Goal: Information Seeking & Learning: Check status

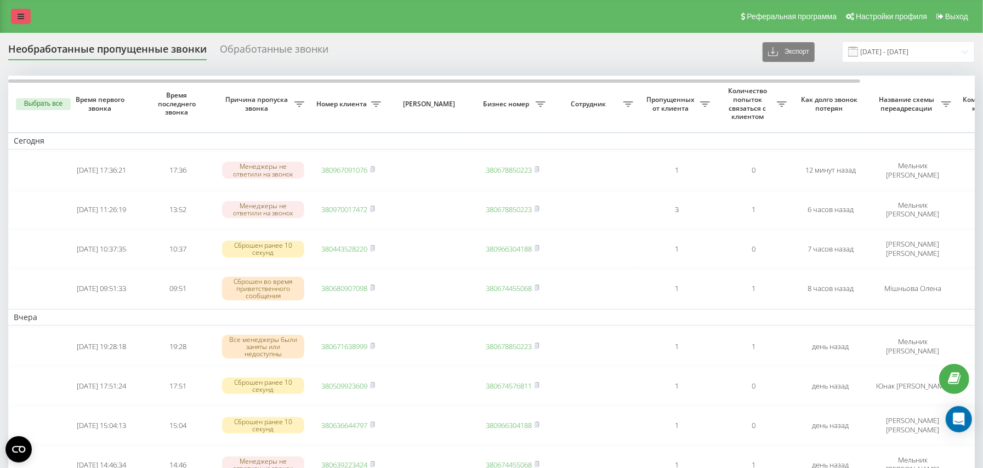
click at [23, 22] on link at bounding box center [21, 16] width 20 height 15
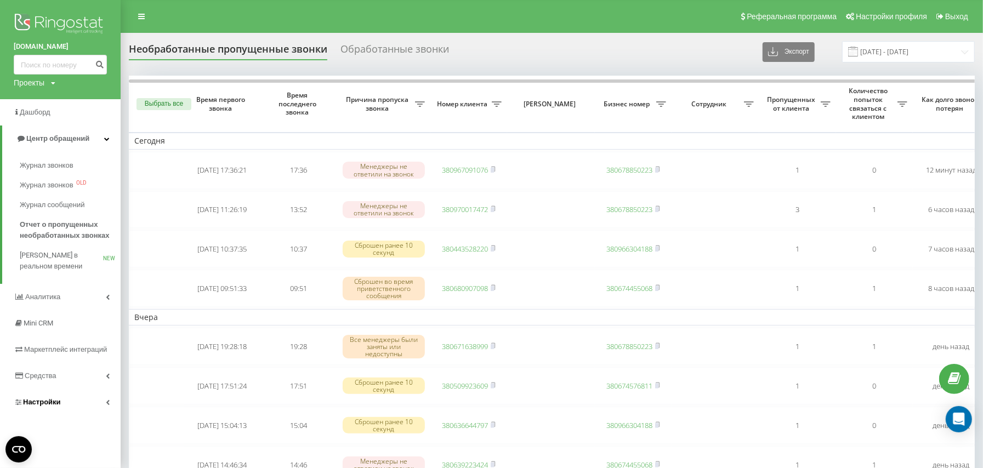
click at [53, 401] on span "Настройки" at bounding box center [42, 402] width 38 height 8
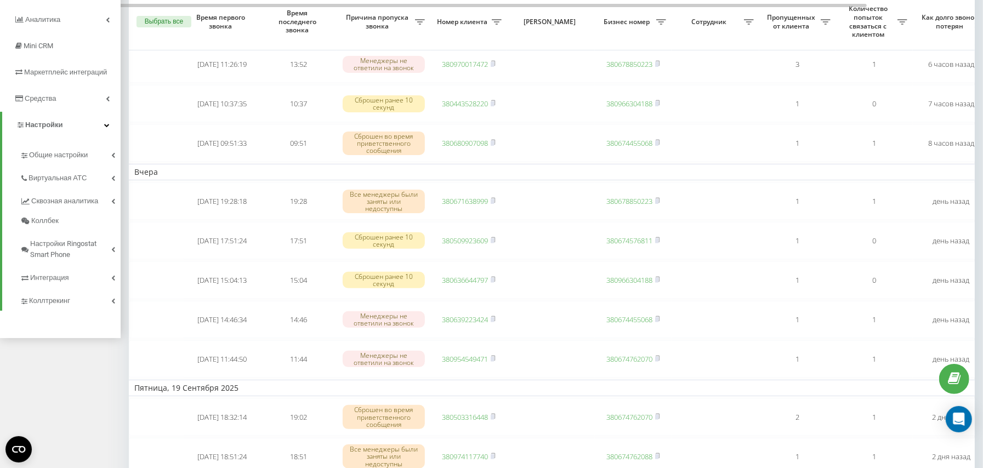
scroll to position [146, 0]
click at [58, 178] on span "Виртуальная АТС" at bounding box center [60, 177] width 63 height 11
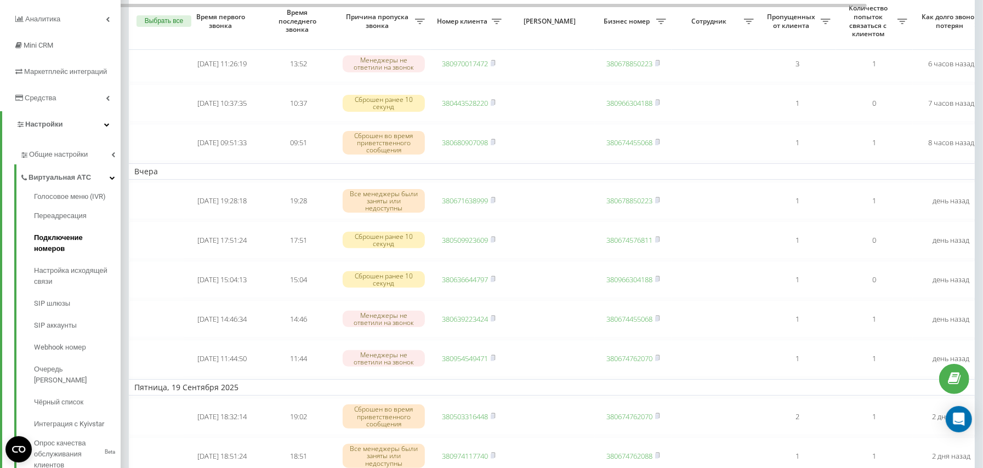
click at [77, 240] on span "Подключение номеров" at bounding box center [74, 243] width 81 height 22
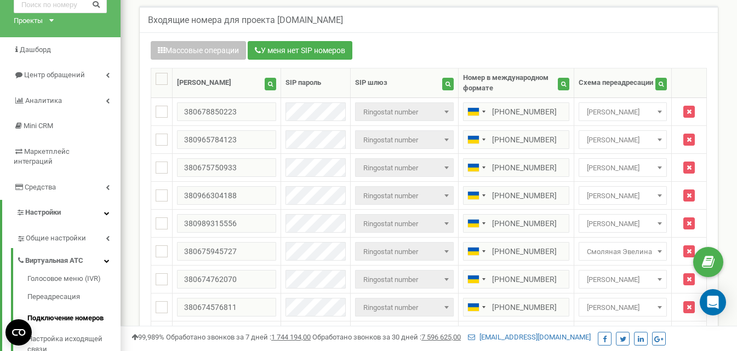
scroll to position [110, 0]
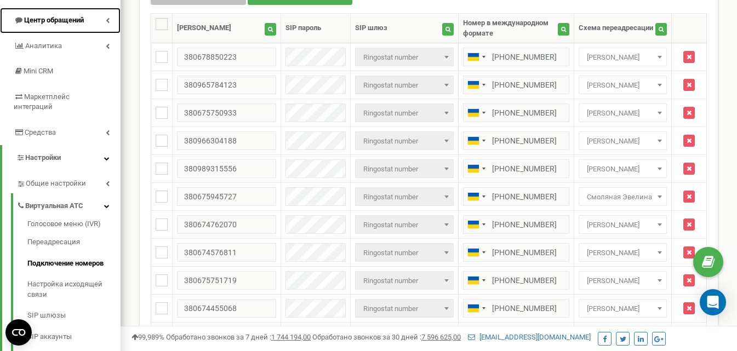
click at [52, 24] on span "Центр обращений" at bounding box center [54, 20] width 60 height 8
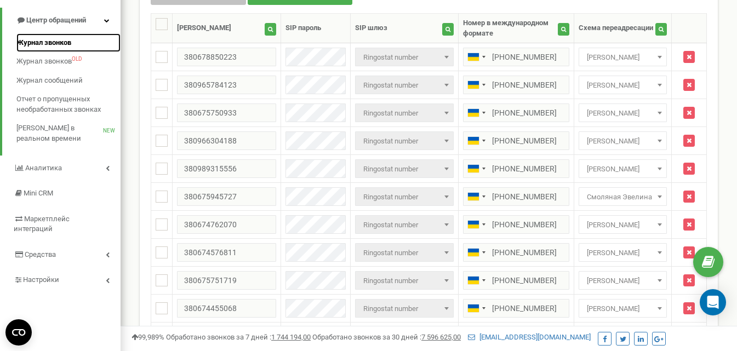
click at [54, 46] on span "Журнал звонков" at bounding box center [43, 43] width 55 height 10
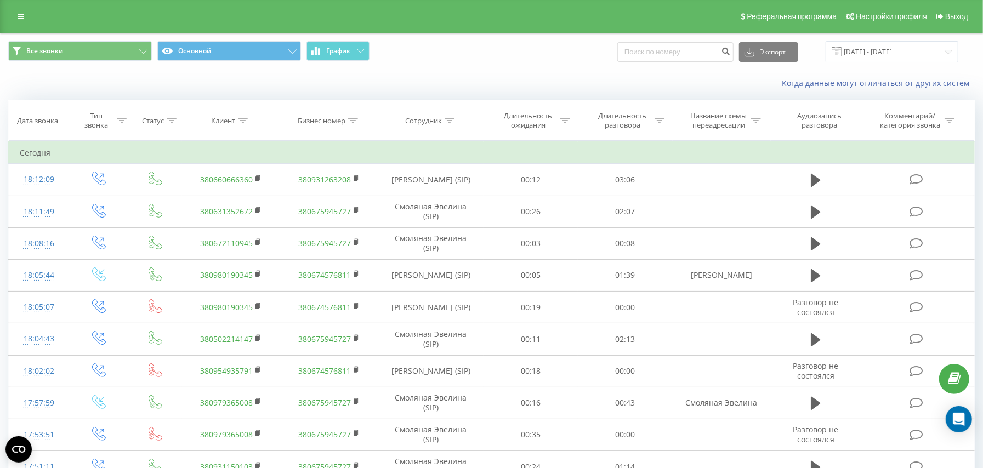
click at [443, 128] on th "Сотрудник" at bounding box center [431, 120] width 106 height 41
click at [446, 122] on icon at bounding box center [450, 120] width 10 height 5
click at [439, 200] on input "text" at bounding box center [431, 199] width 96 height 19
type input "Юнак"
click at [871, 52] on input "[DATE] - [DATE]" at bounding box center [892, 51] width 133 height 21
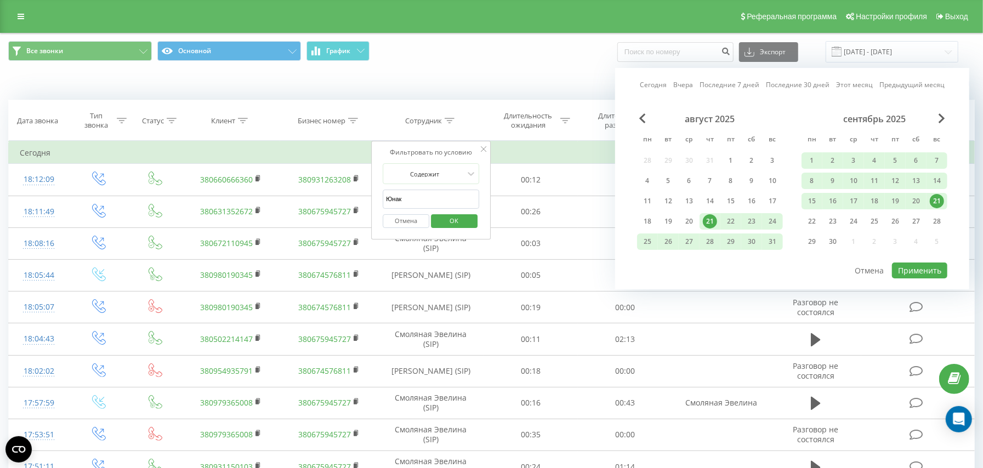
click at [936, 202] on div "21" at bounding box center [937, 201] width 14 height 14
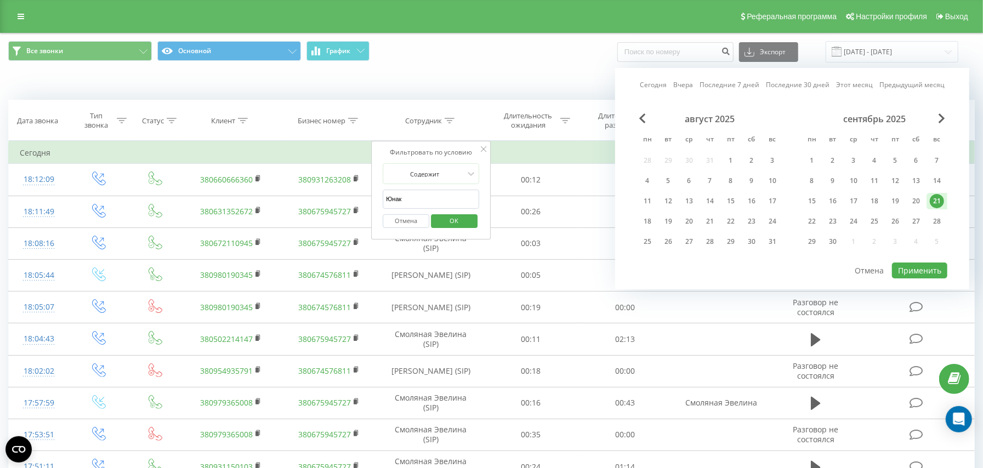
click at [936, 202] on div "21" at bounding box center [937, 201] width 14 height 14
click at [922, 266] on button "Применить" at bounding box center [919, 271] width 55 height 16
type input "21.09.2025 - 21.09.2025"
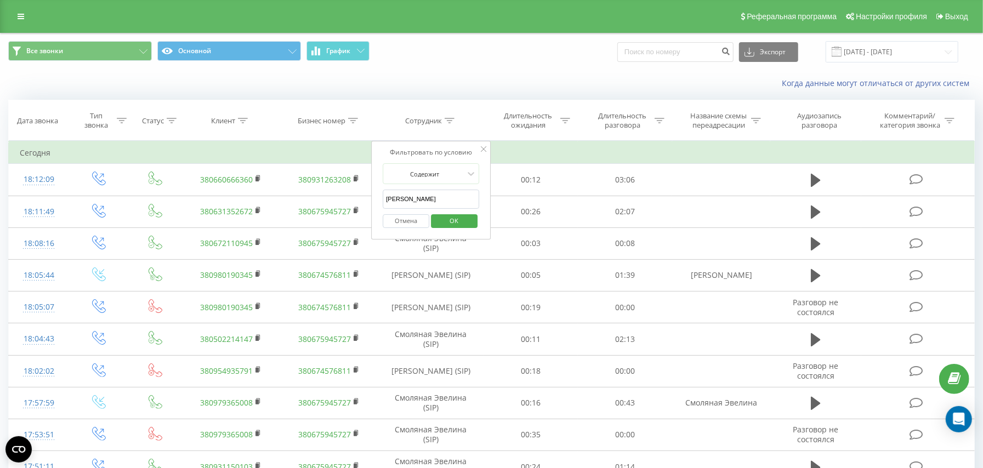
type input "Юнак"
click at [442, 222] on span "OK" at bounding box center [454, 220] width 31 height 17
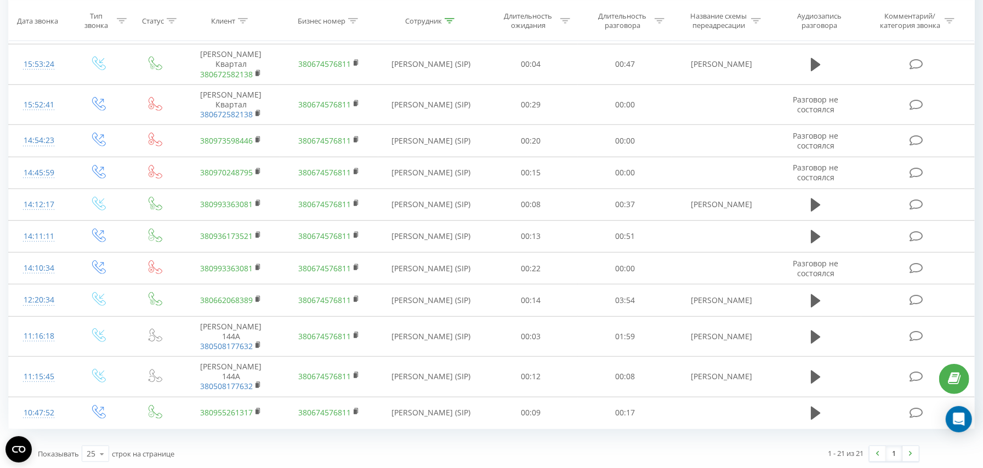
scroll to position [446, 0]
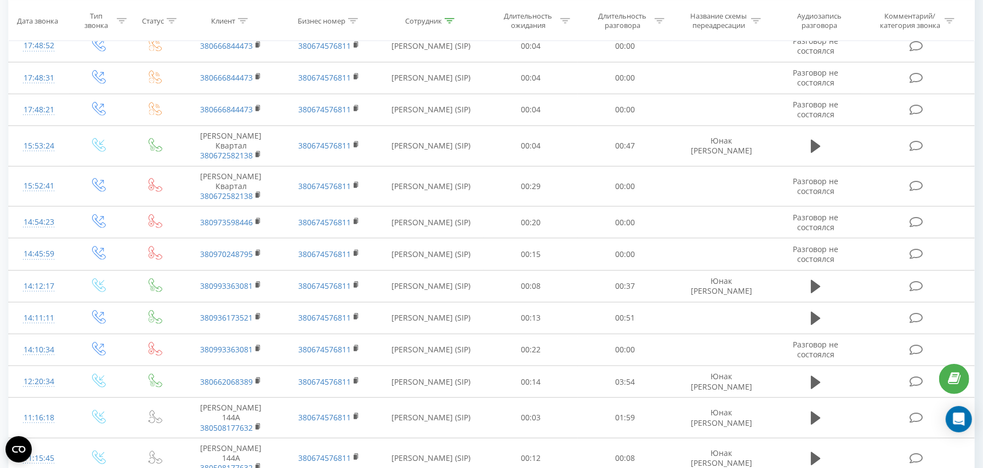
scroll to position [575, 0]
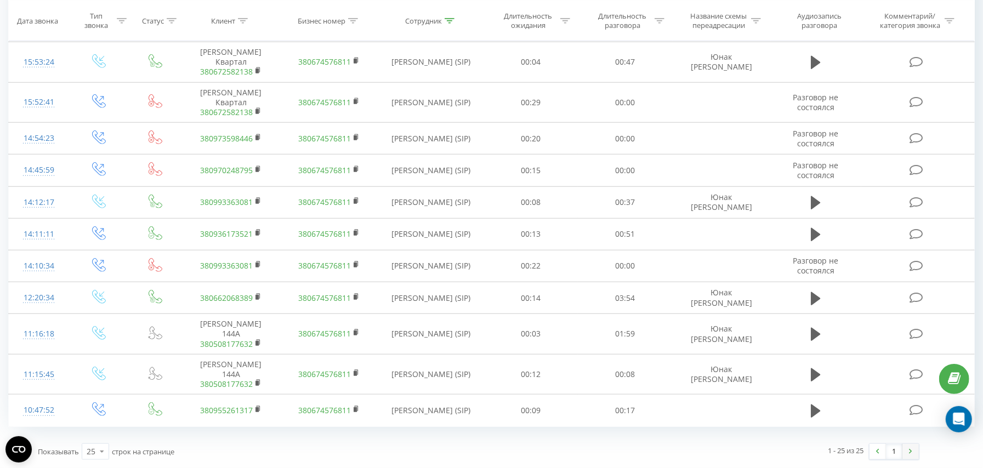
click at [913, 451] on link at bounding box center [910, 451] width 16 height 15
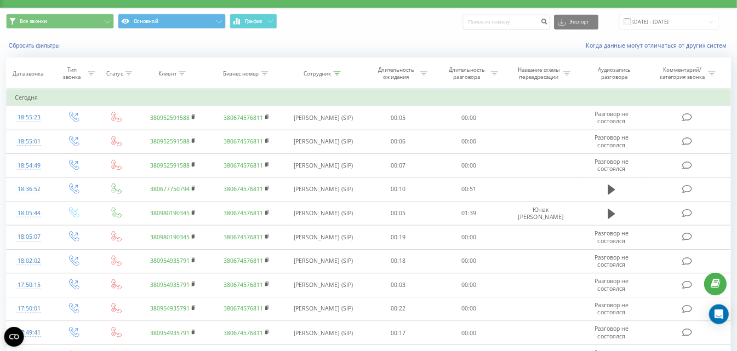
scroll to position [0, 0]
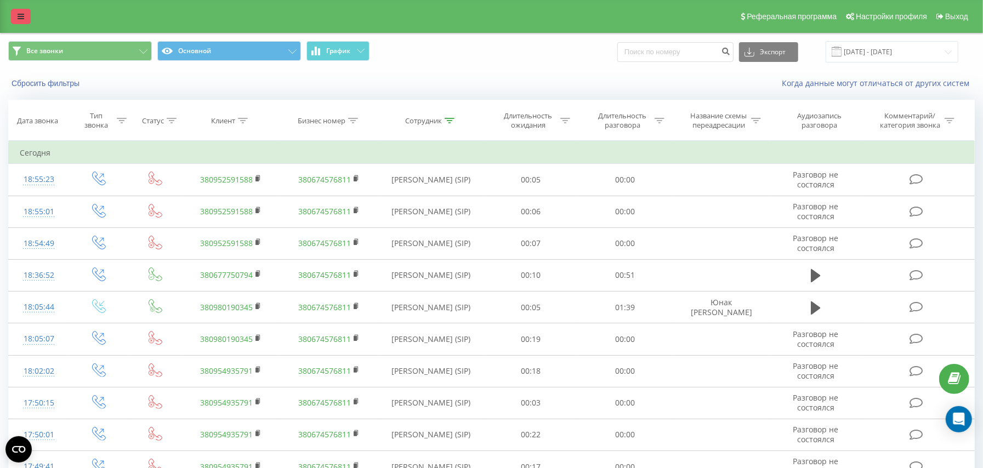
click at [15, 9] on link at bounding box center [21, 16] width 20 height 15
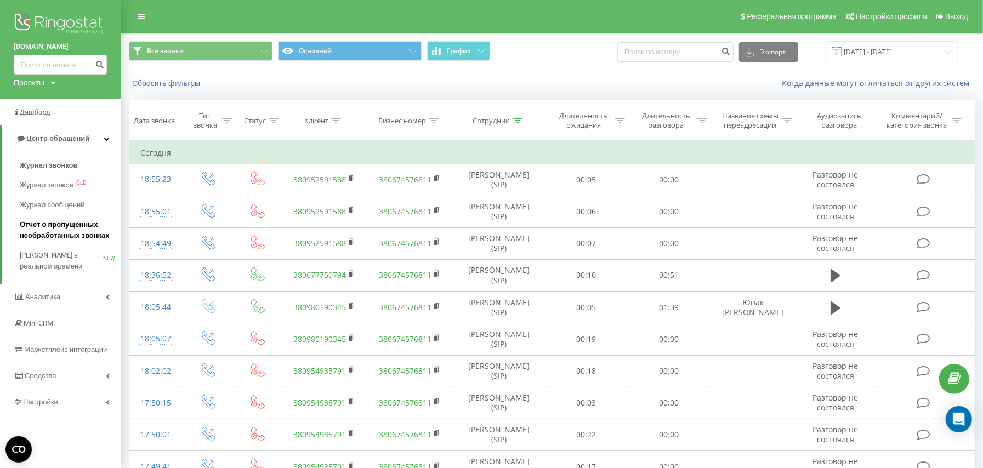
click at [71, 232] on span "Отчет о пропущенных необработанных звонках" at bounding box center [67, 230] width 95 height 22
